Goal: Navigation & Orientation: Go to known website

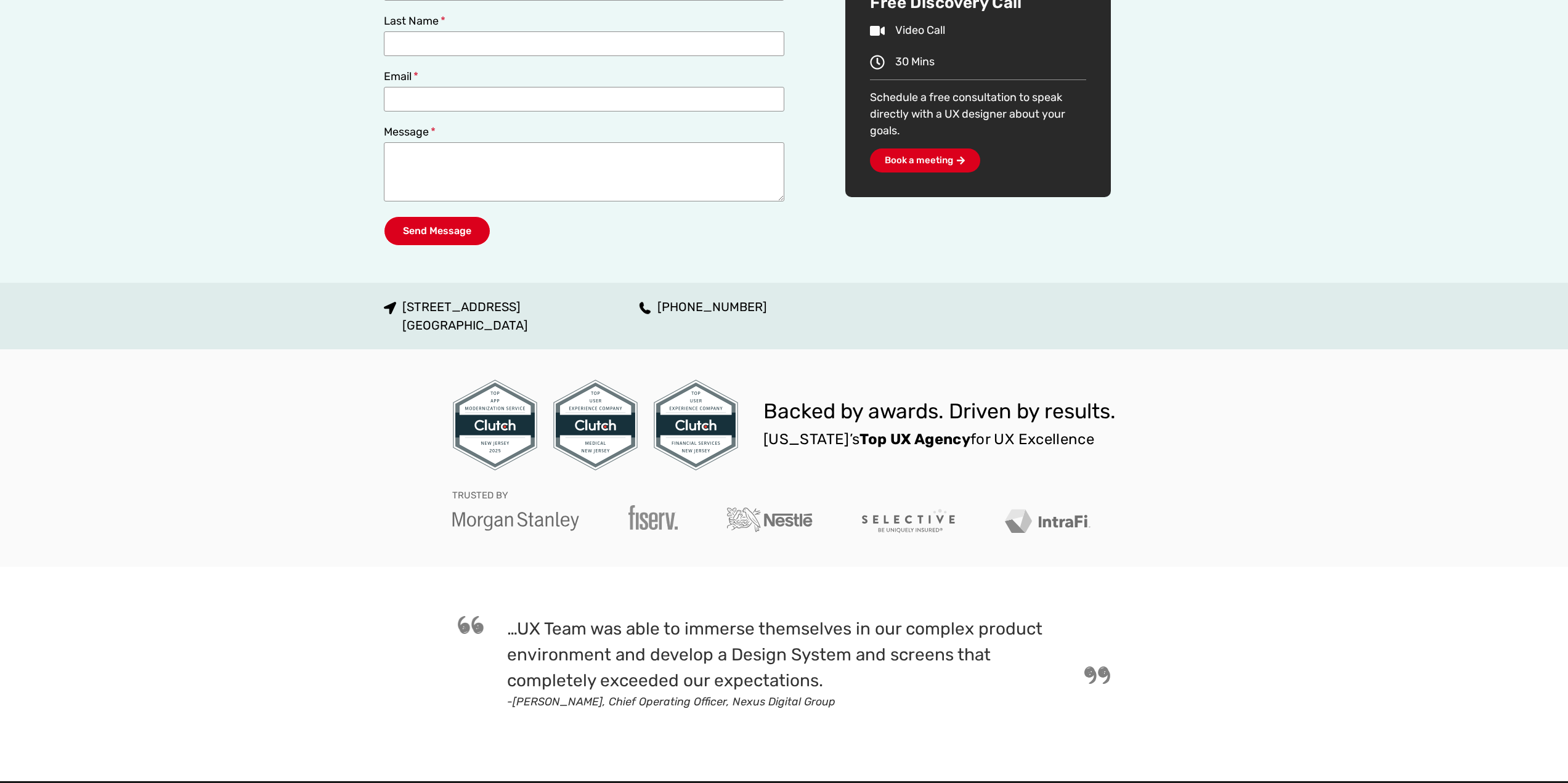
click at [1279, 449] on div "Backed by awards. Driven by results. [US_STATE]’s Top UX Agency for UX Excellen…" at bounding box center [784, 457] width 1568 height 217
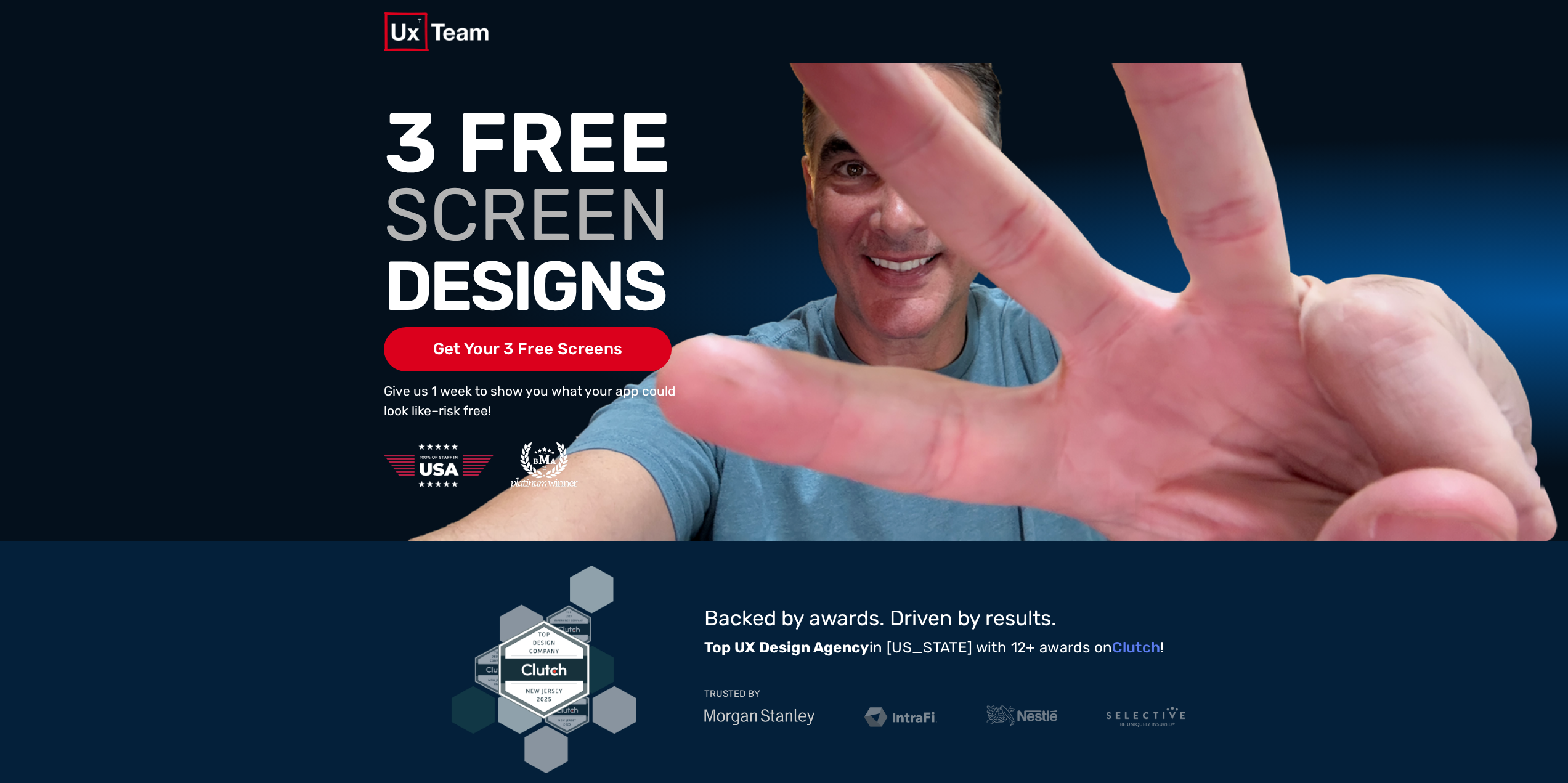
click at [1092, 435] on div at bounding box center [996, 302] width 377 height 379
click at [1284, 604] on div "Backed by awards. Driven by results. Top UX Design Agency in New Jersey with 12…" at bounding box center [784, 669] width 1568 height 257
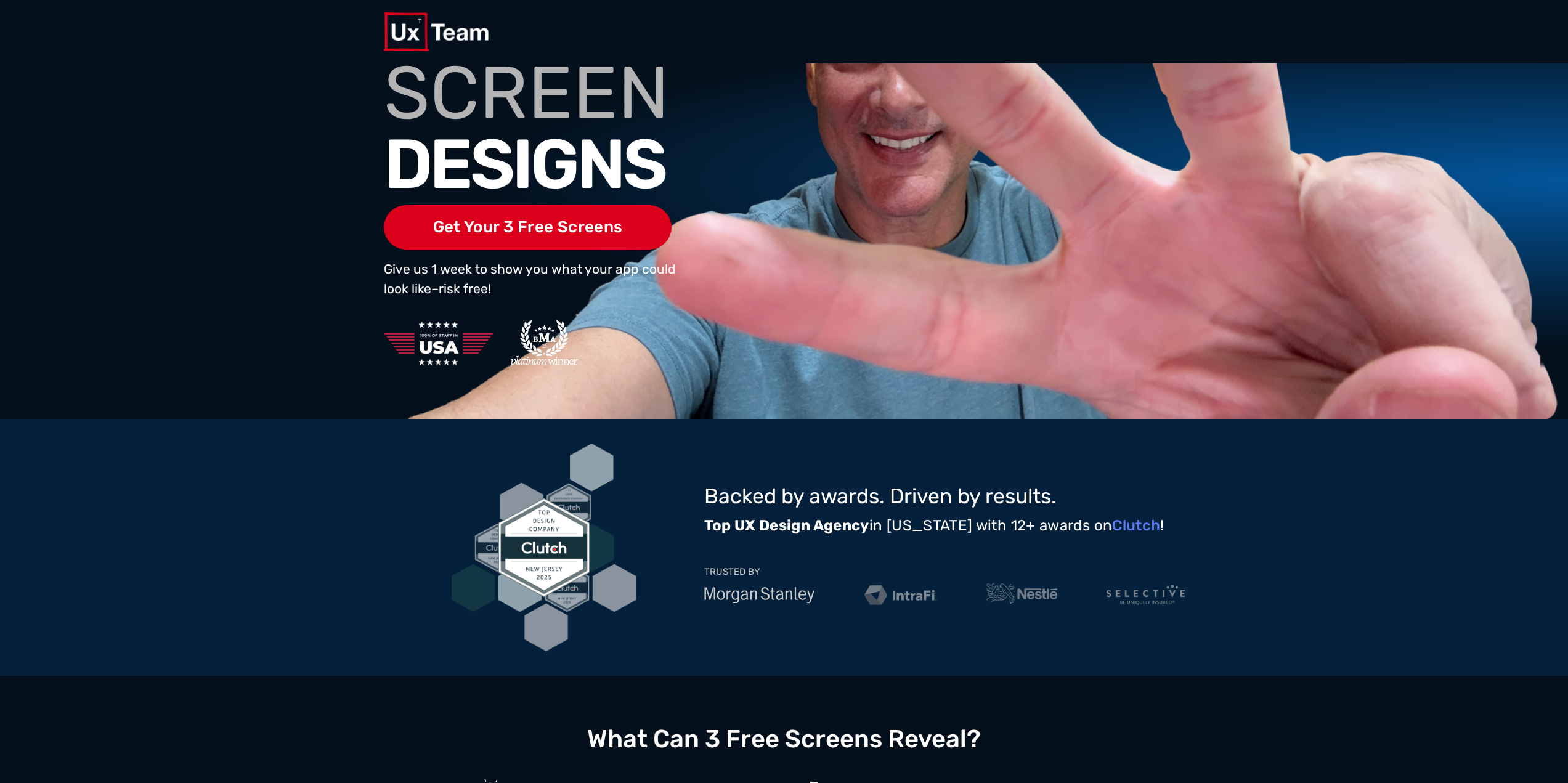
scroll to position [370, 0]
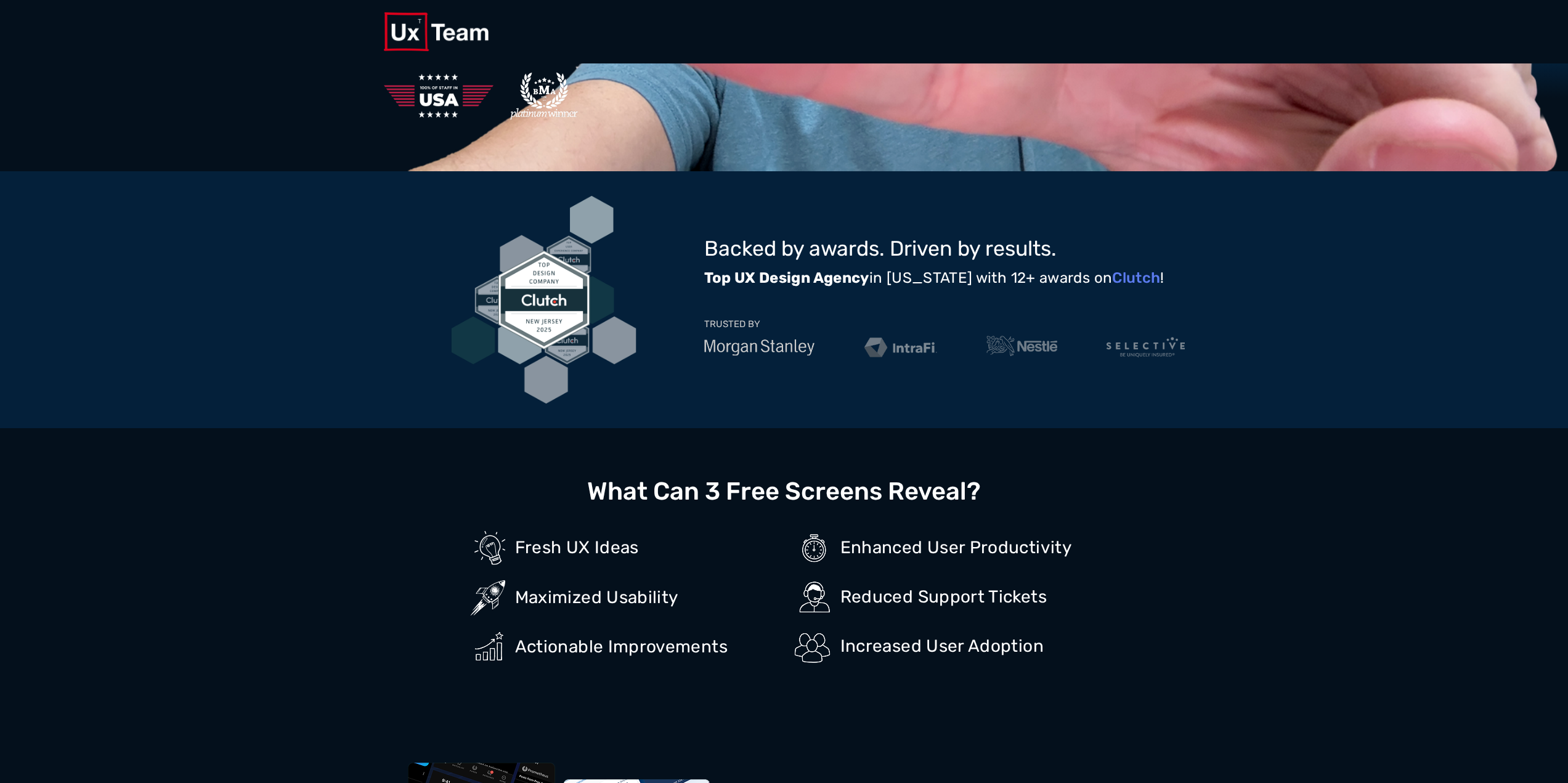
click at [1361, 284] on div "Backed by awards. Driven by results. Top UX Design Agency in New Jersey with 12…" at bounding box center [784, 299] width 1568 height 257
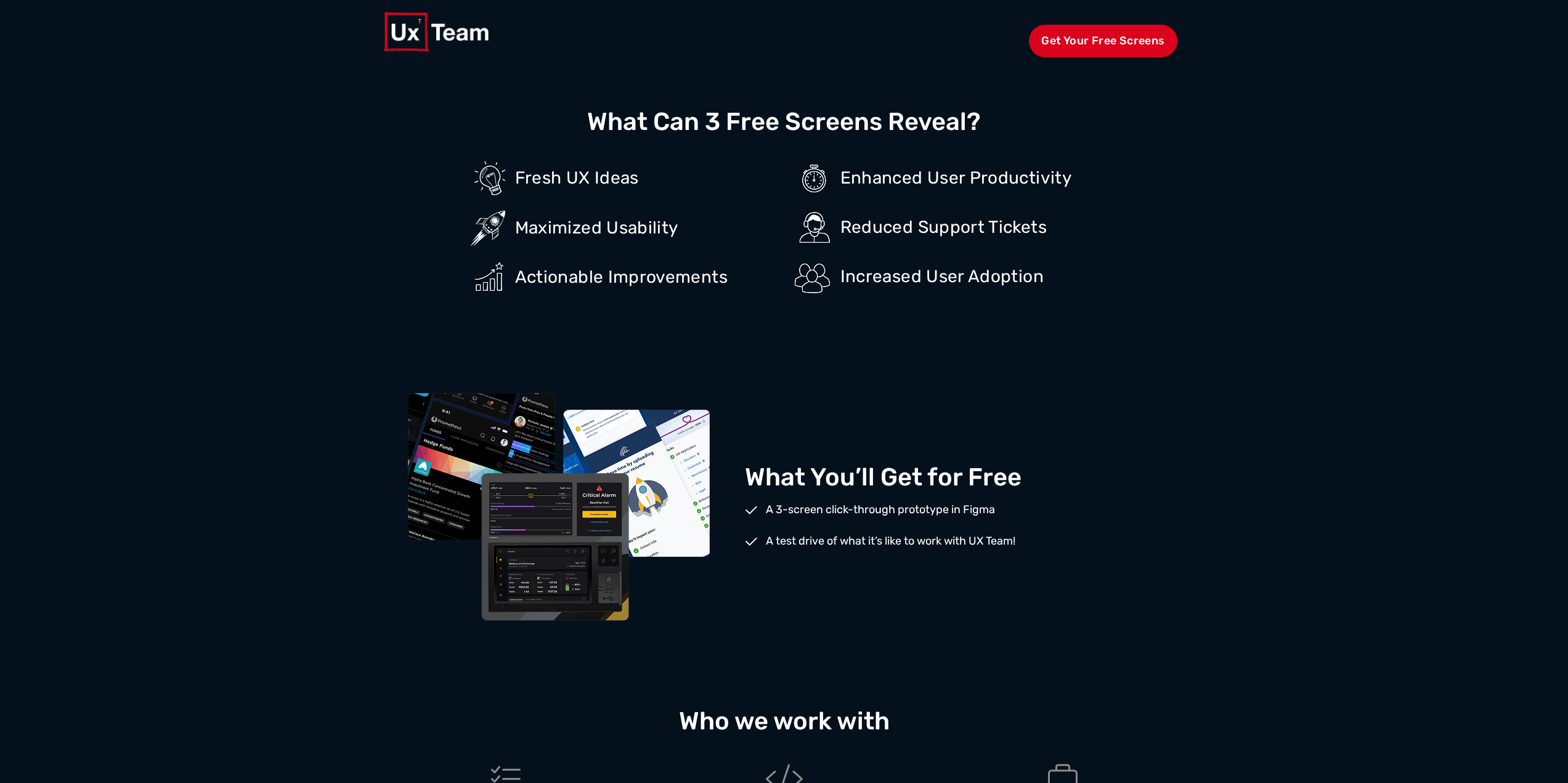
scroll to position [1171, 0]
